Goal: Information Seeking & Learning: Learn about a topic

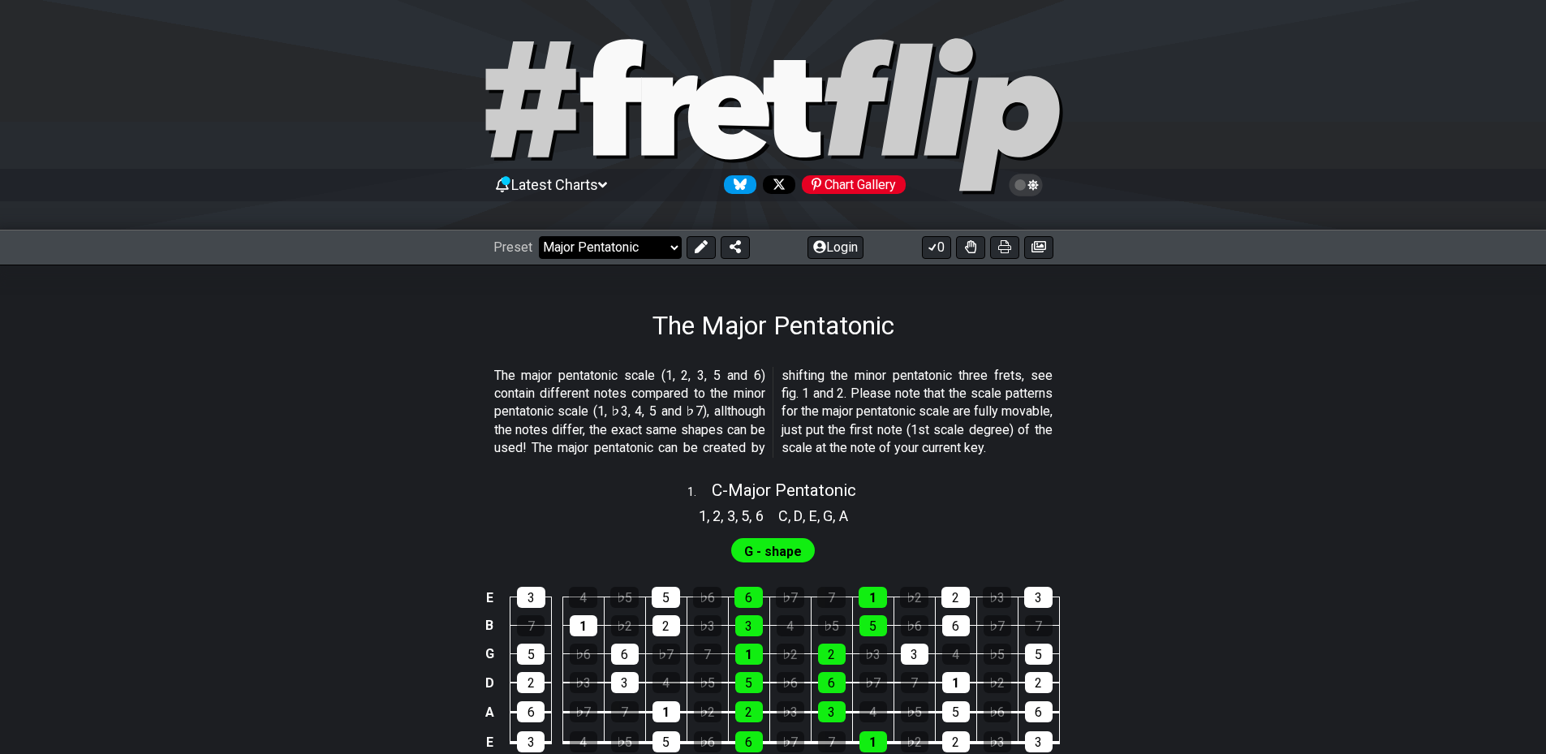
click at [611, 236] on select "Welcome to #fretflip! Initial Preset Custom Preset Minor Pentatonic Major Penta…" at bounding box center [610, 247] width 143 height 23
click at [912, 395] on p "The major pentatonic scale (1, 2, 3, 5 and 6) contain different notes compared …" at bounding box center [773, 412] width 558 height 91
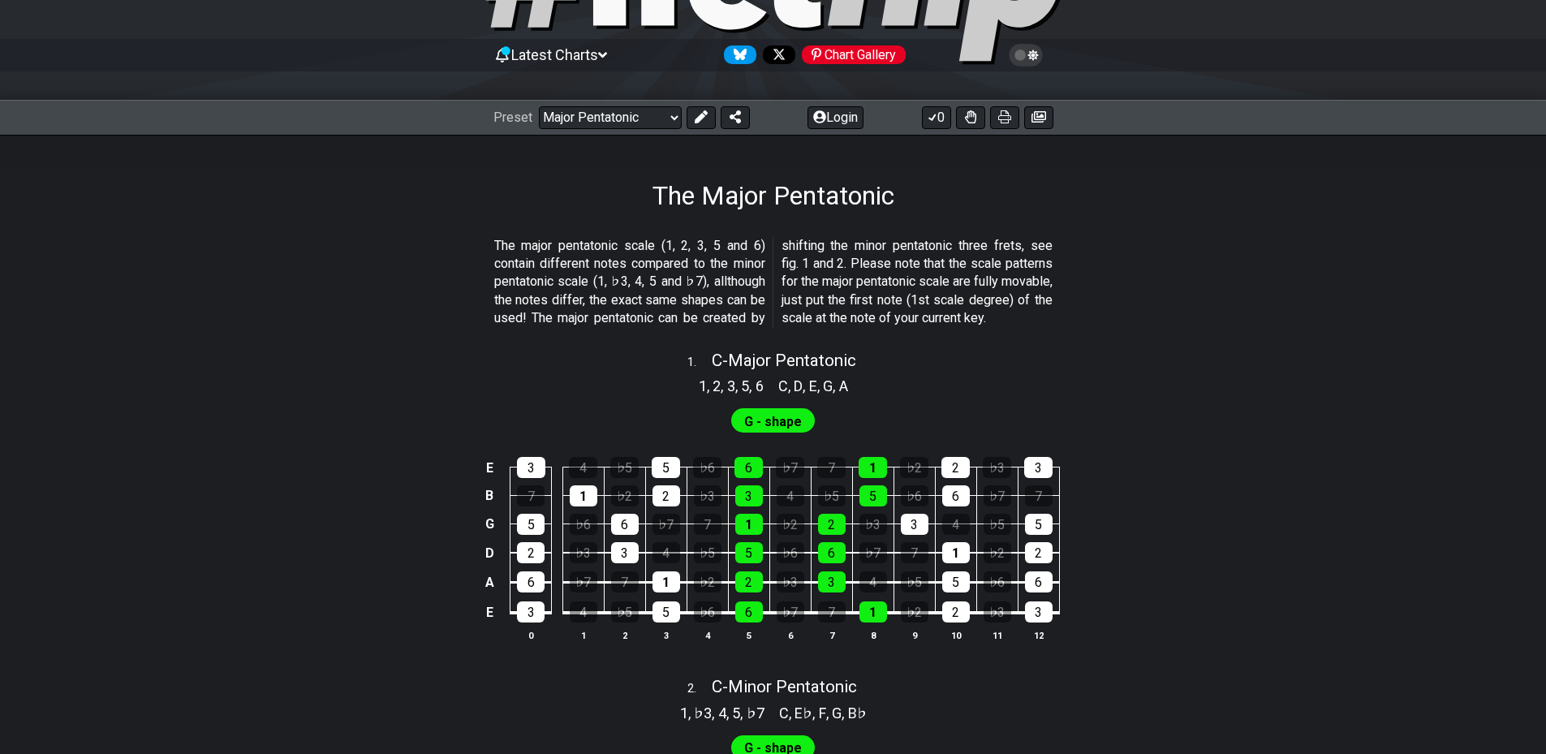
scroll to position [129, 0]
click at [872, 479] on div "1" at bounding box center [873, 468] width 28 height 21
click at [871, 507] on div "5" at bounding box center [874, 496] width 28 height 21
click at [876, 479] on div "1" at bounding box center [873, 468] width 28 height 21
click at [880, 506] on div "5" at bounding box center [874, 496] width 28 height 21
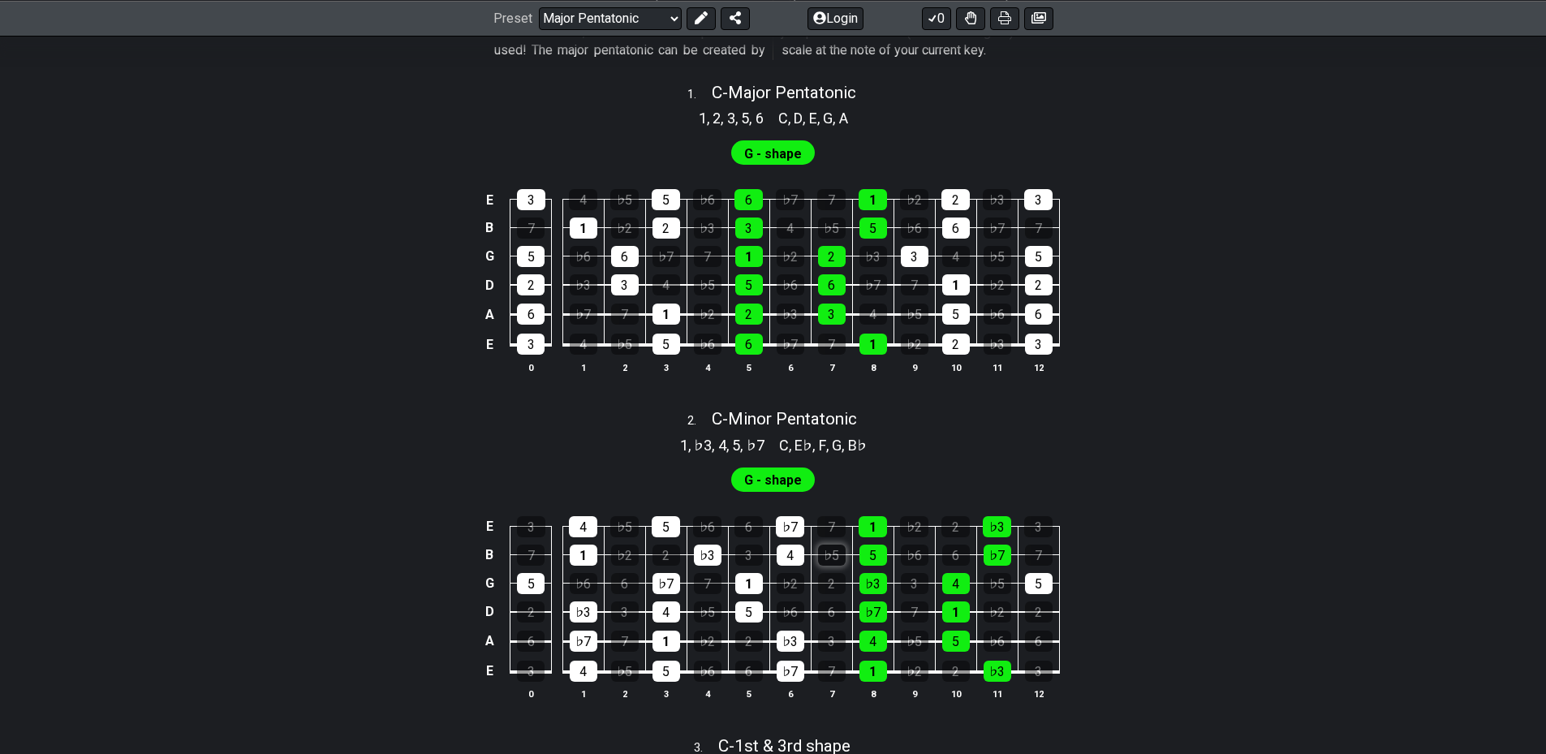
scroll to position [399, 0]
click at [876, 681] on div "1" at bounding box center [874, 670] width 28 height 21
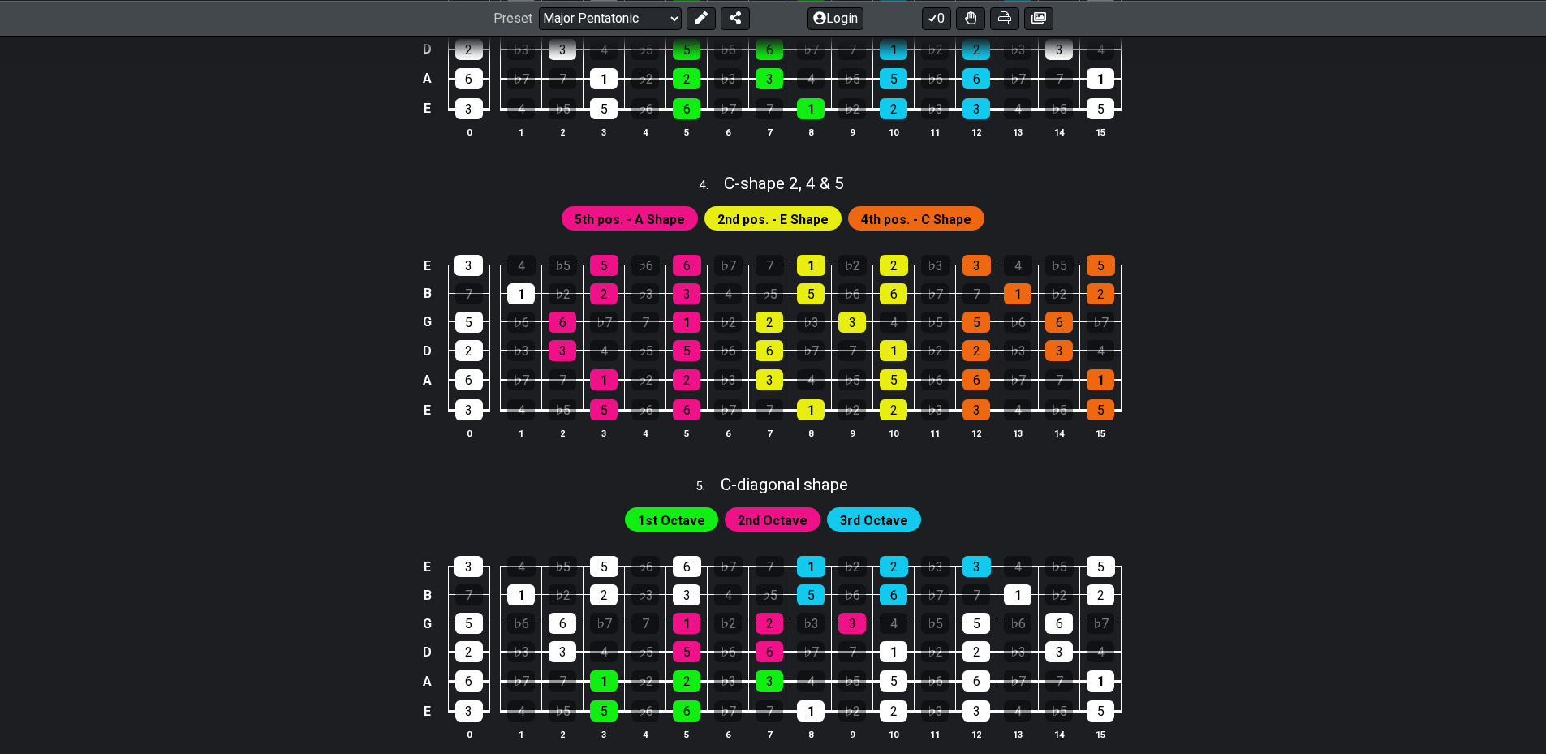
scroll to position [1262, 0]
